Goal: Information Seeking & Learning: Learn about a topic

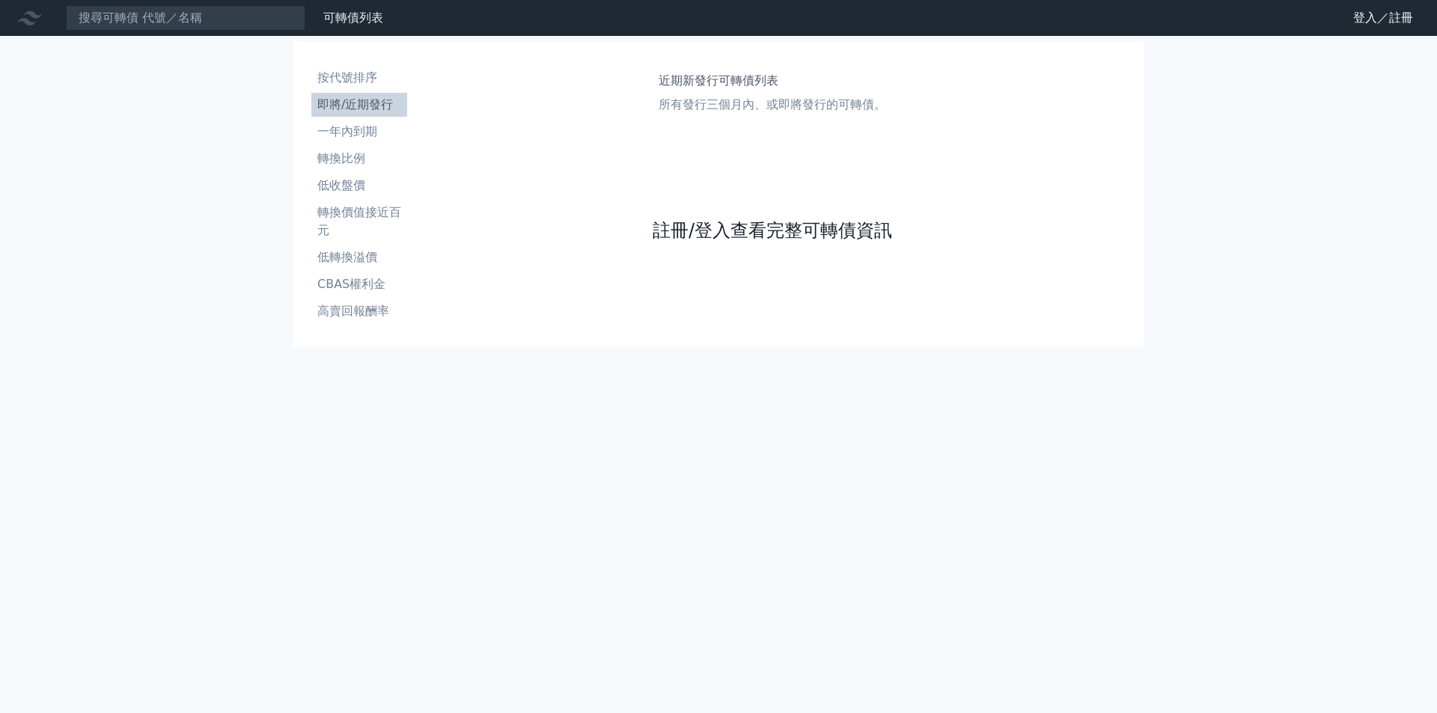
click at [765, 236] on link "註冊/登入查看完整可轉債資訊" at bounding box center [771, 230] width 239 height 24
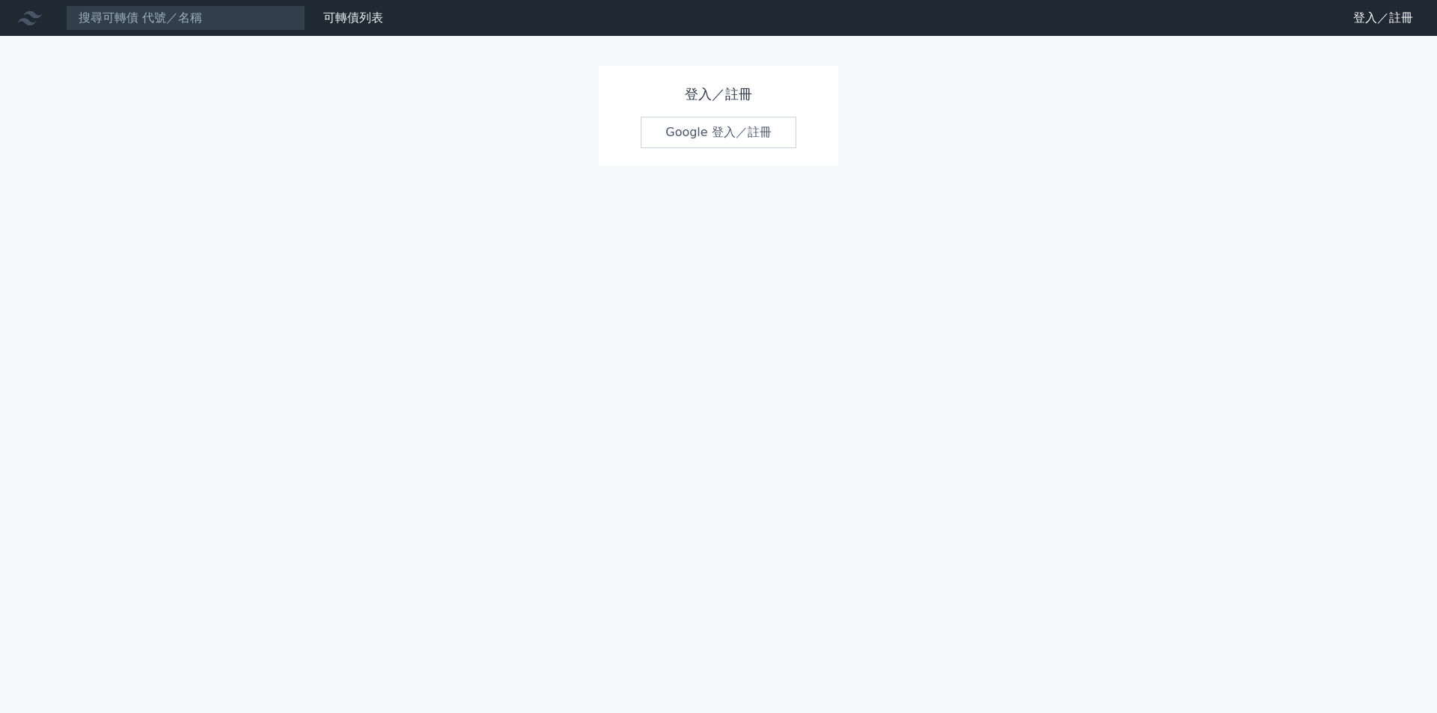
click at [748, 135] on link "Google 登入／註冊" at bounding box center [718, 132] width 156 height 31
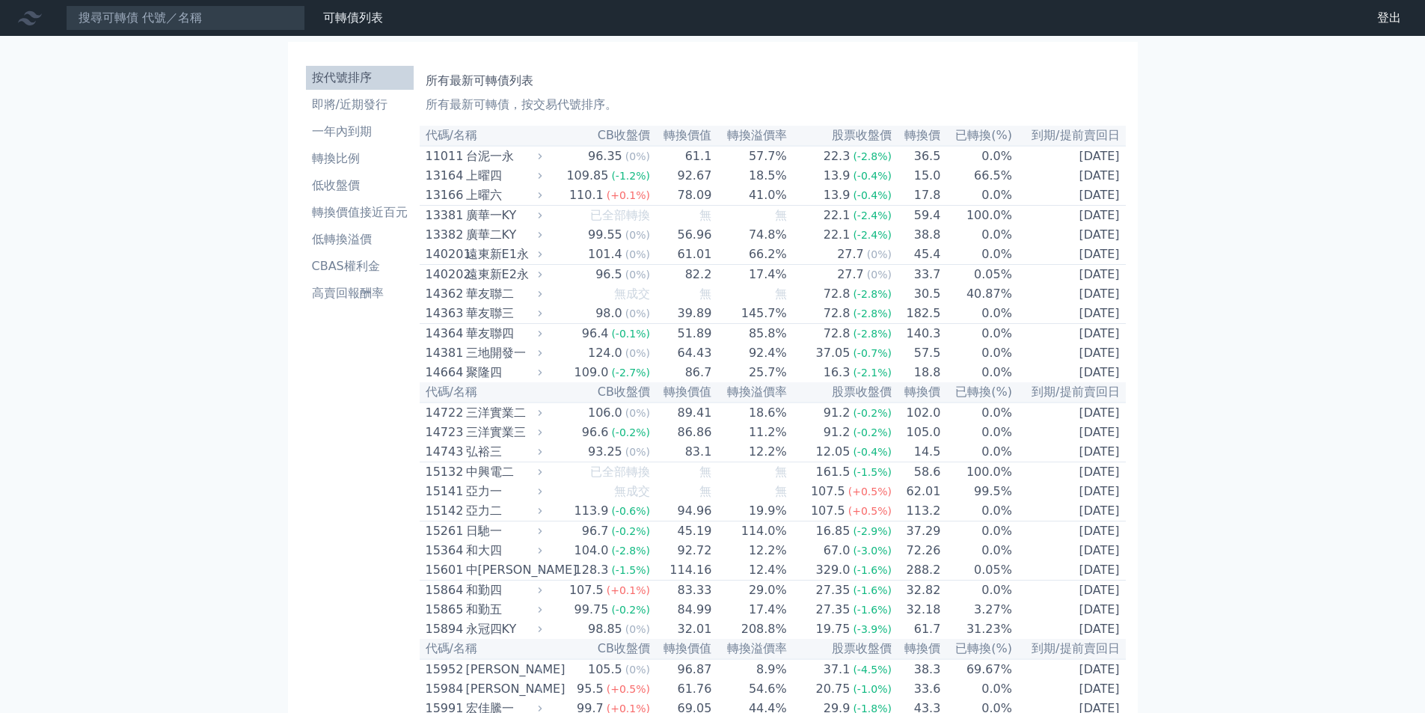
scroll to position [3158, 0]
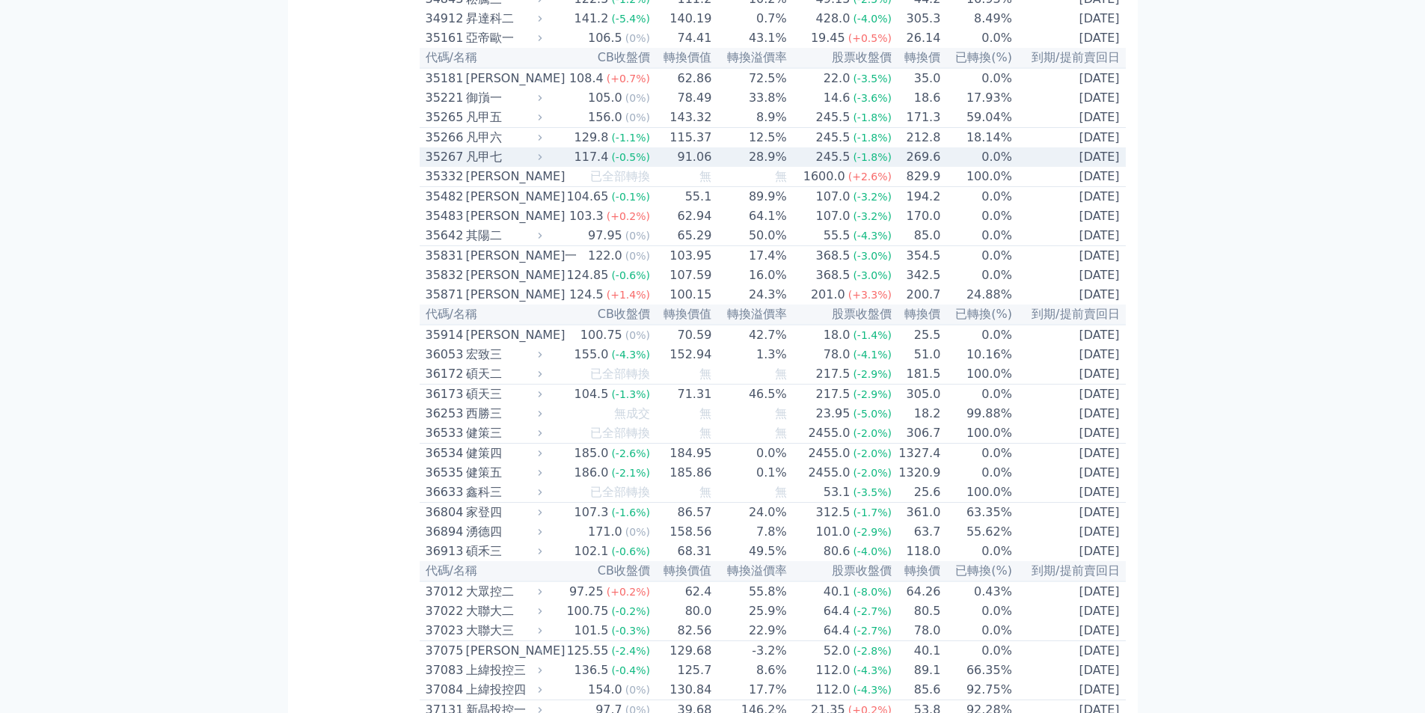
click at [572, 167] on td "117.4 (-0.5%)" at bounding box center [598, 156] width 105 height 19
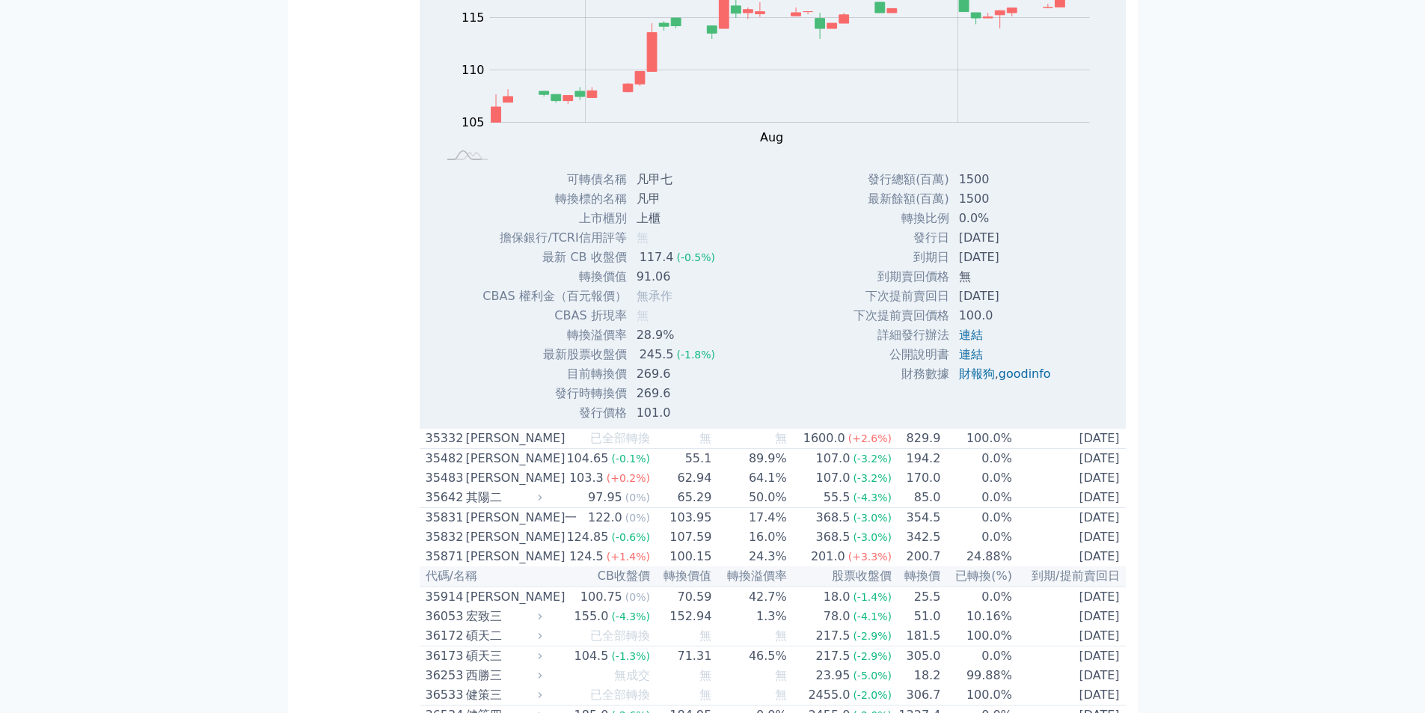
scroll to position [6384, 0]
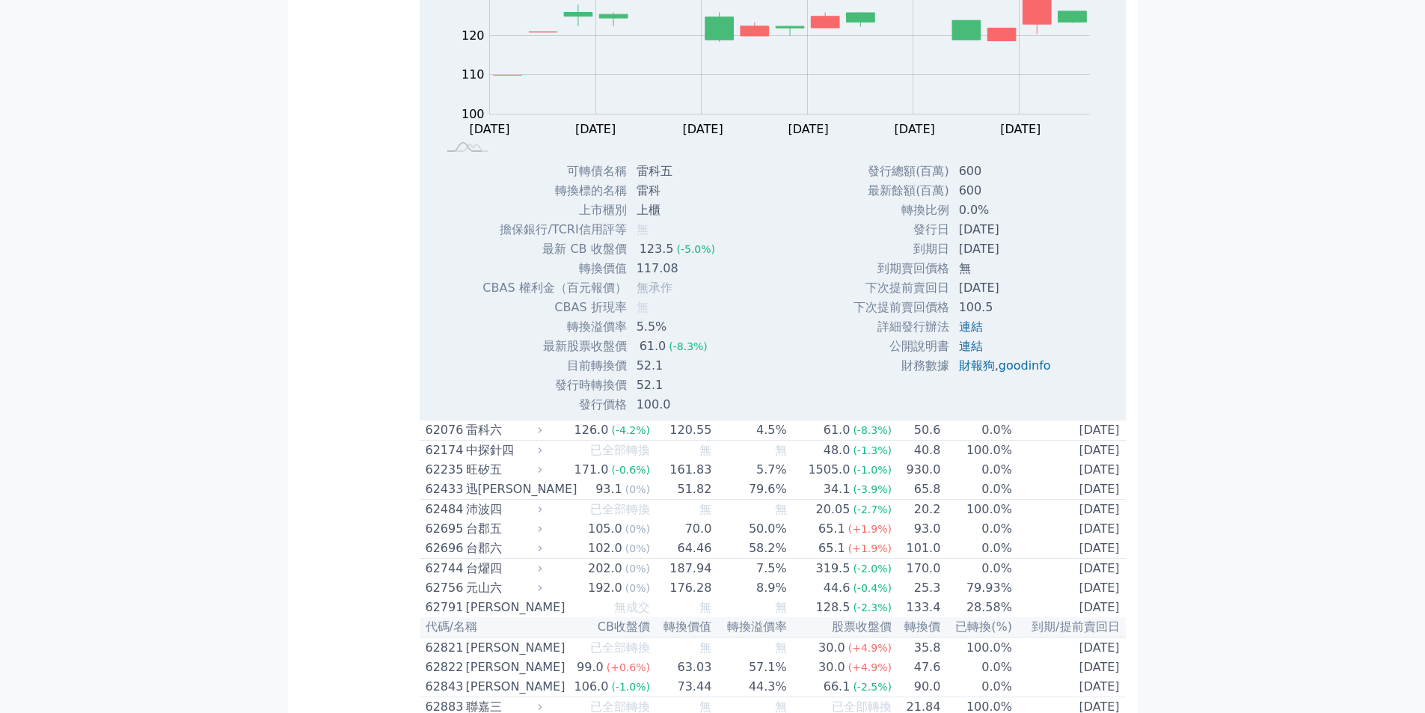
drag, startPoint x: 1049, startPoint y: 355, endPoint x: 1122, endPoint y: 358, distance: 73.4
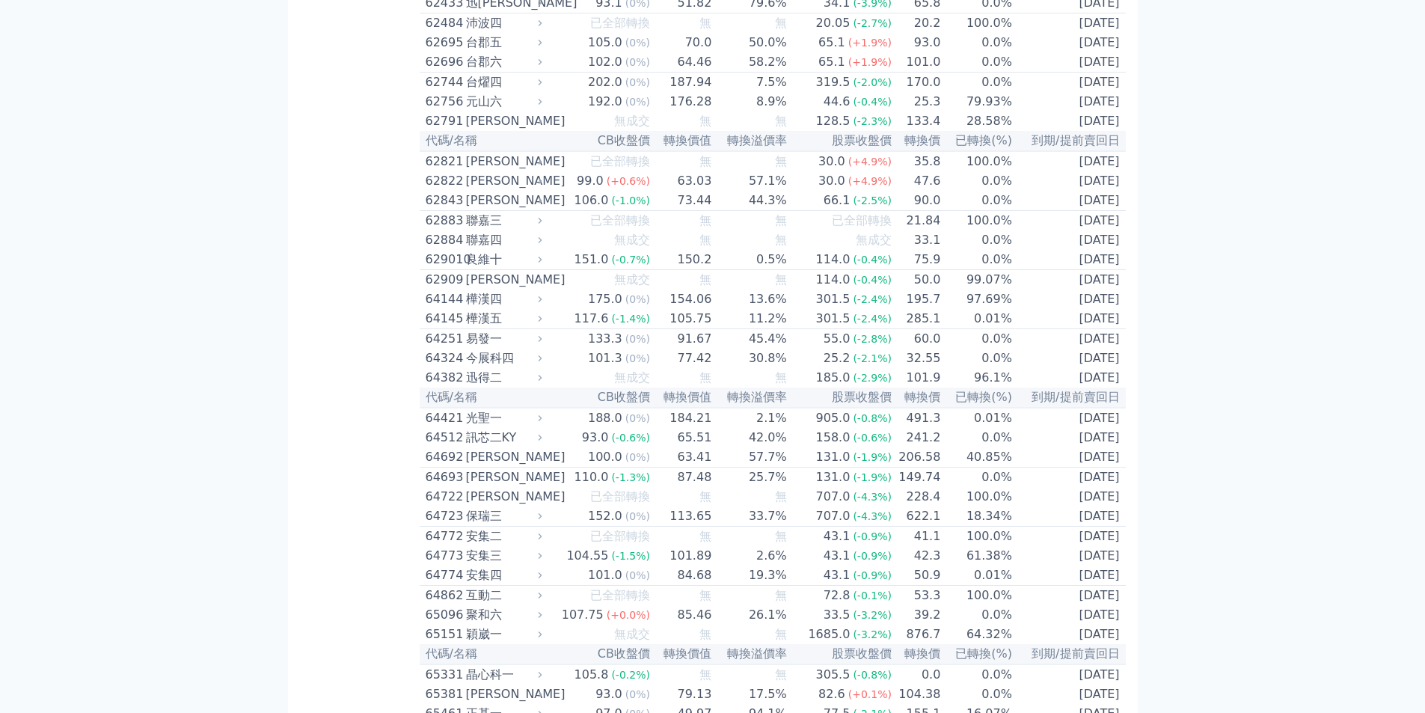
copy td "[DATE]"
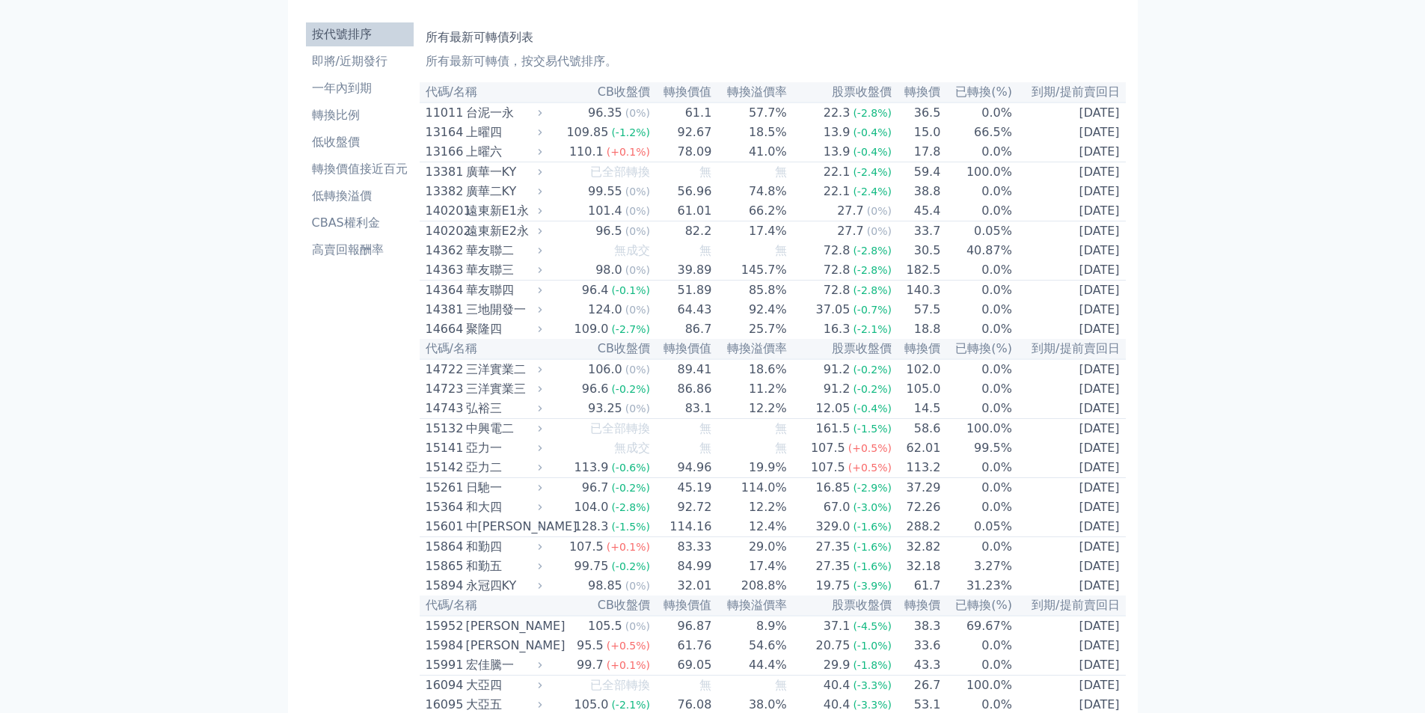
scroll to position [0, 0]
